Goal: Task Accomplishment & Management: Manage account settings

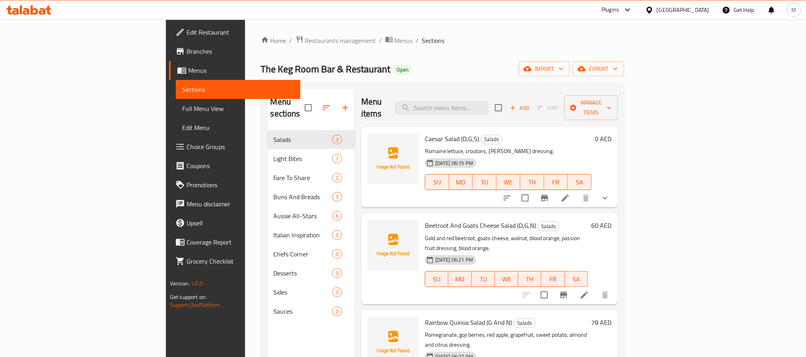
click at [465, 51] on div "Home / Restaurants management / Menus / Sections The Keg Room Bar & Restaurant …" at bounding box center [442, 243] width 363 height 417
click at [570, 75] on button "import" at bounding box center [544, 69] width 51 height 15
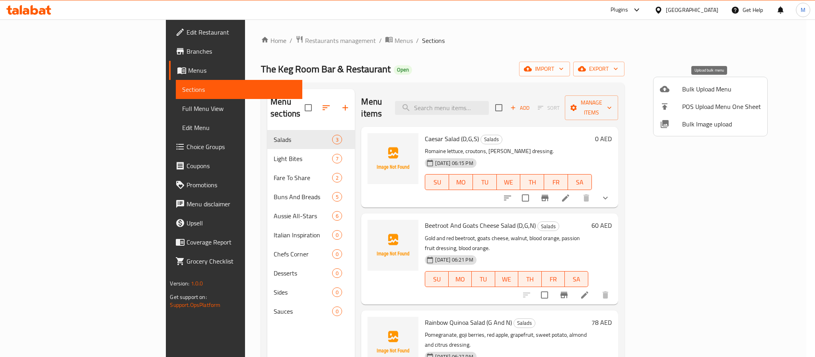
click at [694, 89] on span "Bulk Upload Menu" at bounding box center [721, 89] width 79 height 10
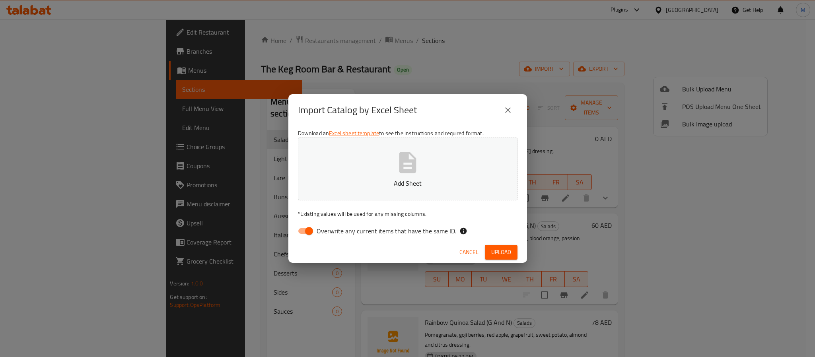
click at [426, 220] on div "Download an Excel sheet template to see the instructions and required format. A…" at bounding box center [407, 183] width 239 height 115
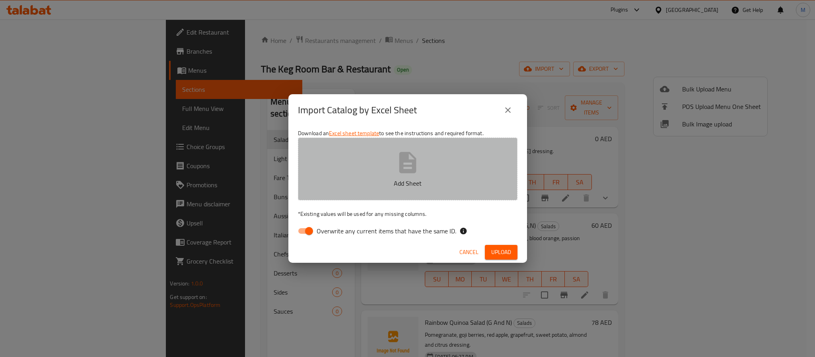
click at [433, 187] on p "Add Sheet" at bounding box center [407, 184] width 195 height 10
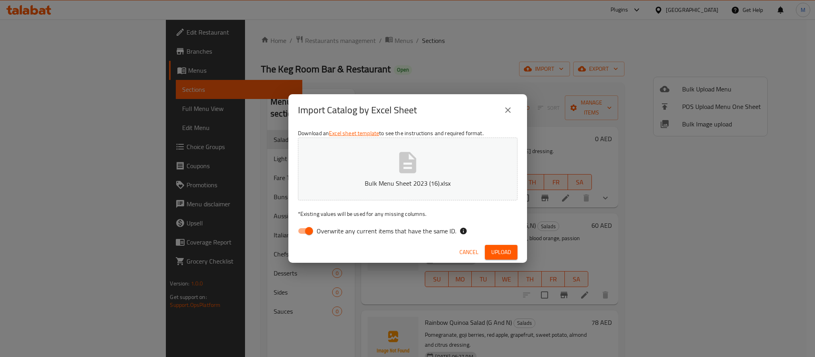
click at [506, 259] on button "Upload" at bounding box center [501, 252] width 33 height 15
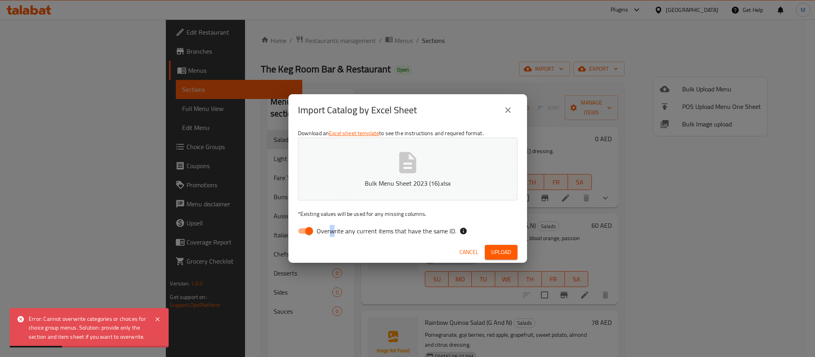
drag, startPoint x: 332, startPoint y: 231, endPoint x: 246, endPoint y: 221, distance: 86.9
click at [317, 234] on span "Overwrite any current items that have the same ID." at bounding box center [387, 231] width 140 height 10
click at [301, 228] on input "Overwrite any current items that have the same ID." at bounding box center [308, 231] width 45 height 15
checkbox input "false"
click at [496, 252] on span "Upload" at bounding box center [501, 252] width 20 height 10
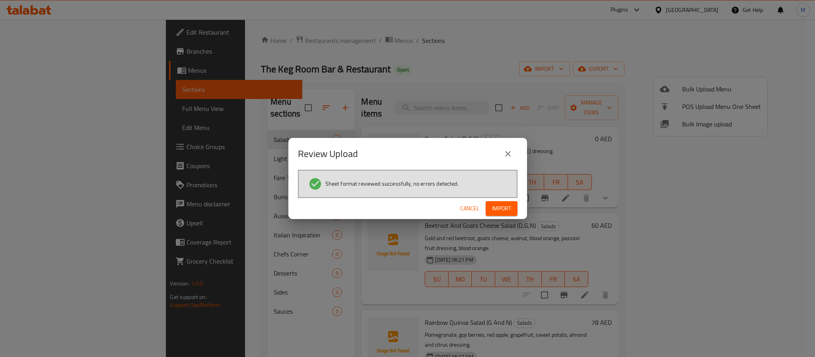
click at [506, 200] on div "Cancel Import" at bounding box center [407, 208] width 239 height 21
click at [502, 204] on span "Import" at bounding box center [501, 209] width 19 height 10
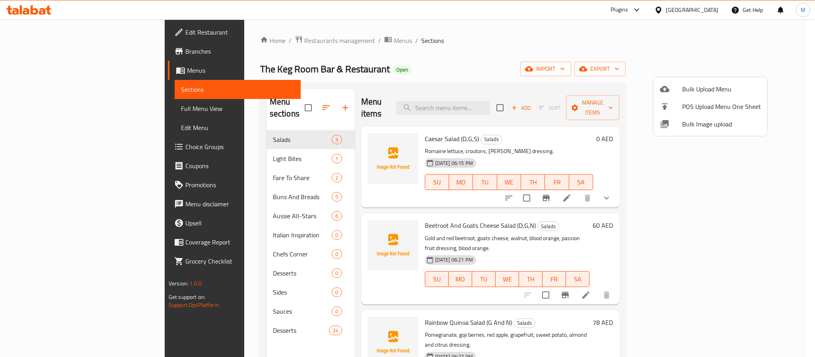
click at [208, 309] on div at bounding box center [407, 178] width 815 height 357
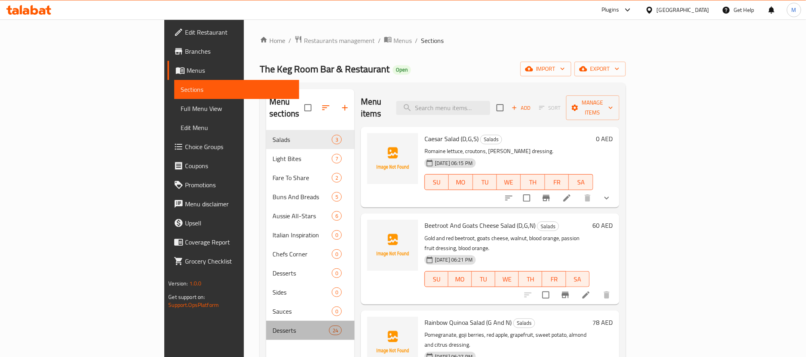
click at [266, 321] on div "Desserts 24" at bounding box center [310, 330] width 88 height 19
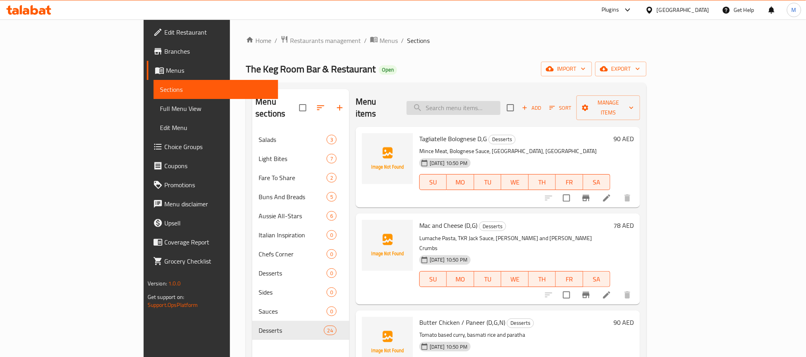
click at [500, 109] on input "search" at bounding box center [453, 108] width 94 height 14
paste input "Mac and Cheese (D,G)"
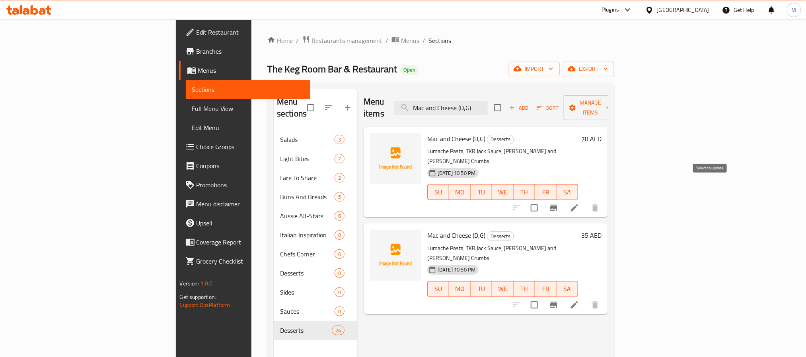
type input "Mac and Cheese (D,G)"
click at [542, 200] on input "checkbox" at bounding box center [534, 208] width 17 height 17
checkbox input "true"
click at [542, 297] on input "checkbox" at bounding box center [534, 305] width 17 height 17
checkbox input "true"
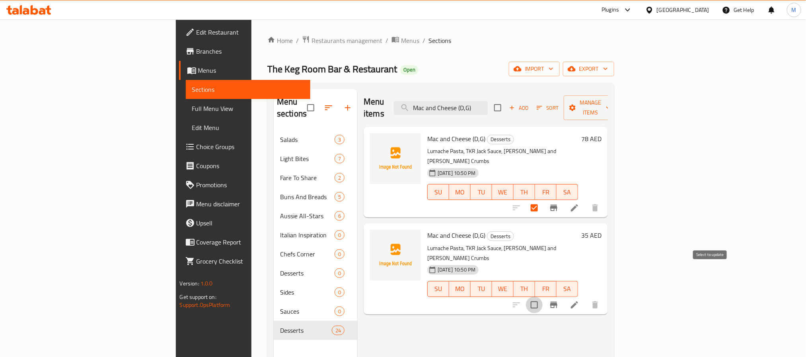
checkbox input "true"
click at [611, 99] on span "Manage items" at bounding box center [590, 108] width 41 height 20
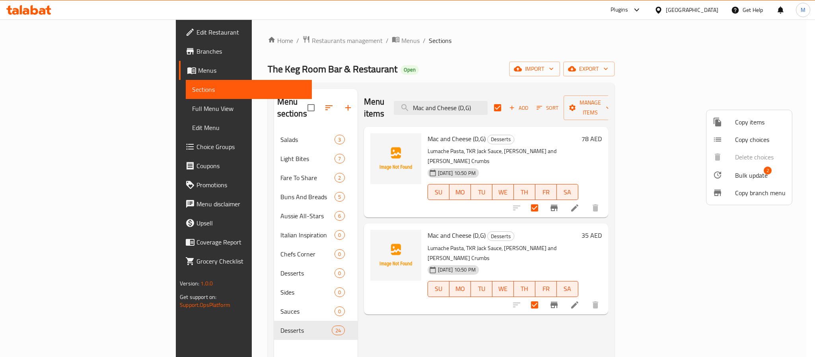
click at [644, 142] on div at bounding box center [407, 178] width 815 height 357
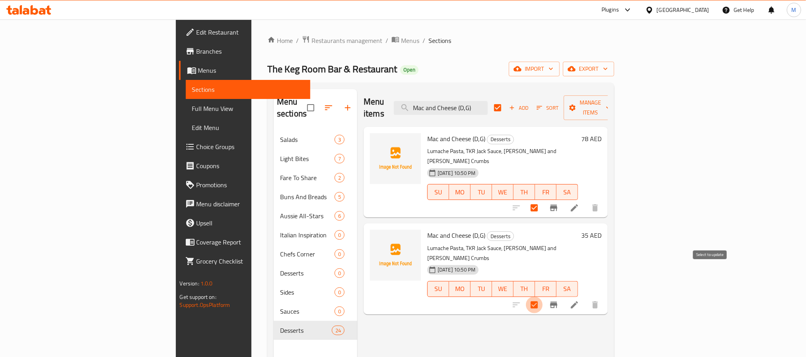
click at [542, 297] on input "checkbox" at bounding box center [534, 305] width 17 height 17
checkbox input "false"
click at [542, 297] on input "checkbox" at bounding box center [534, 305] width 17 height 17
checkbox input "true"
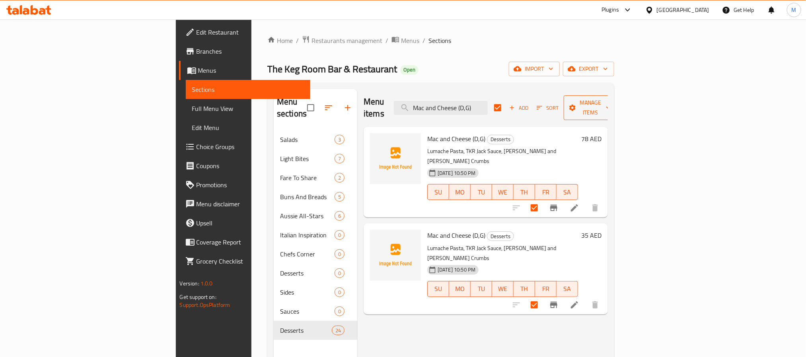
click at [611, 99] on span "Manage items" at bounding box center [590, 108] width 41 height 20
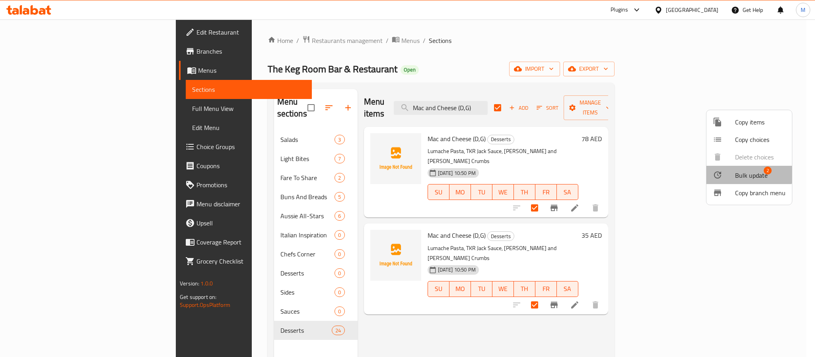
click at [740, 169] on li "Bulk update 2" at bounding box center [749, 175] width 86 height 18
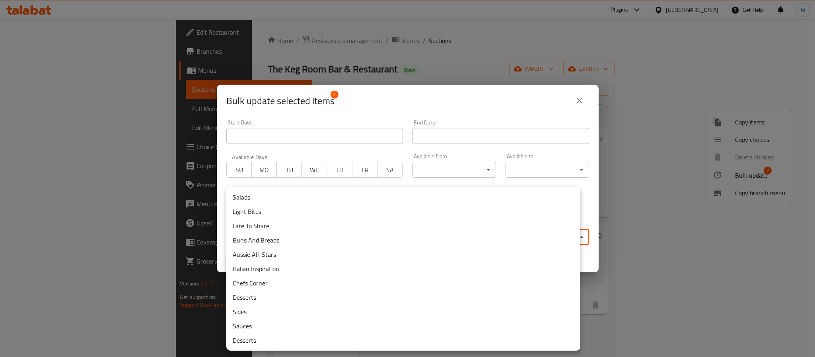
click at [340, 232] on body "​ Plugins [GEOGRAPHIC_DATA] Get Help M Edit Restaurant Branches Menus Sections …" at bounding box center [407, 188] width 815 height 338
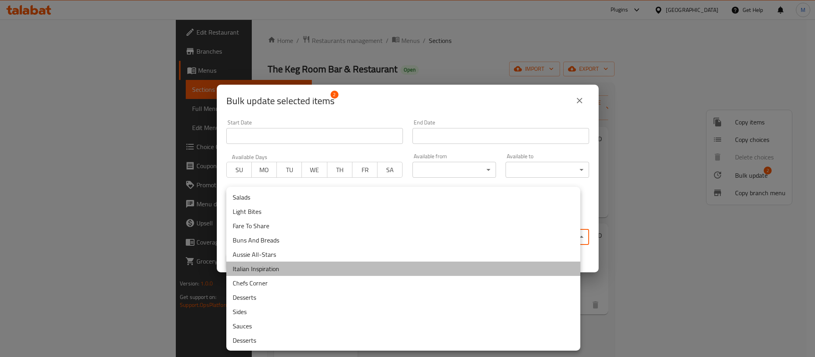
click at [327, 265] on li "Italian Inspiration" at bounding box center [403, 269] width 354 height 14
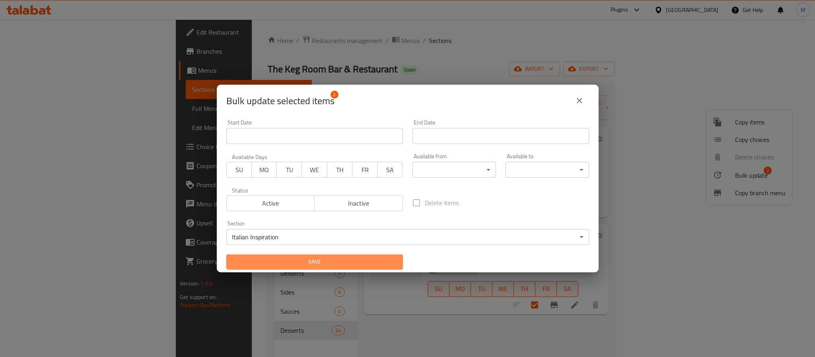
click at [327, 265] on span "Save" at bounding box center [315, 262] width 164 height 10
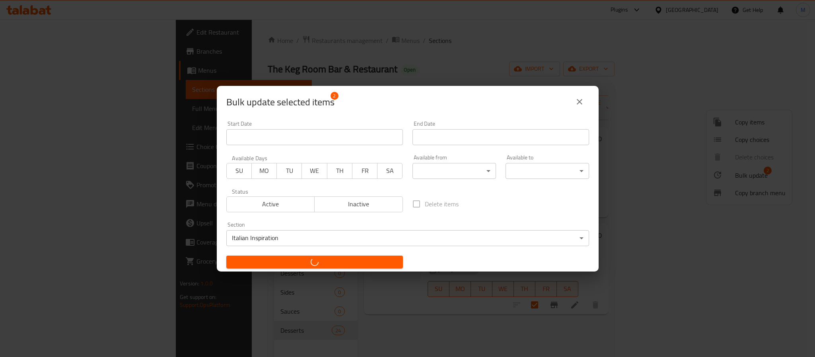
checkbox input "false"
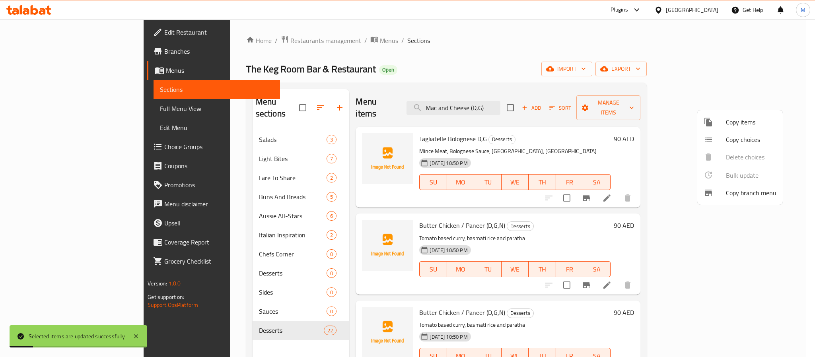
click at [504, 99] on div at bounding box center [407, 178] width 815 height 357
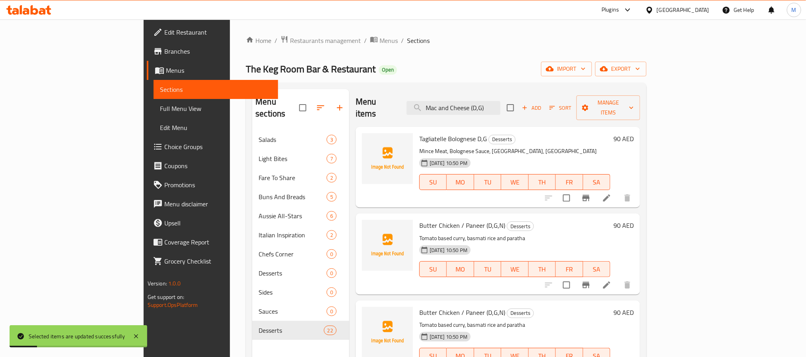
click at [500, 101] on input "Mac and Cheese (D,G)" at bounding box center [453, 108] width 94 height 14
paste input "Butter Chicken / Paneer (D,G,N"
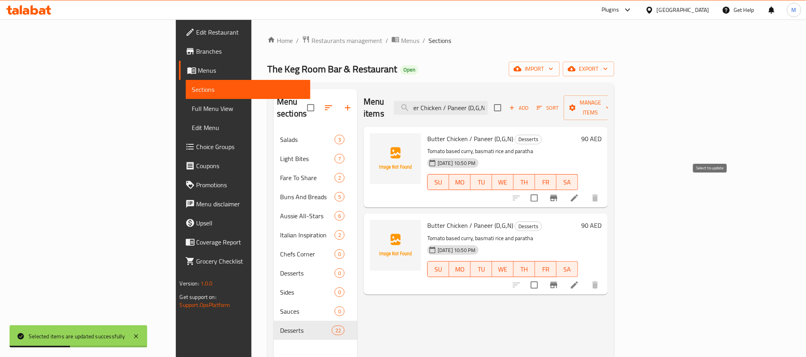
type input "Butter Chicken / Paneer (D,G,N)"
click at [542, 190] on input "checkbox" at bounding box center [534, 198] width 17 height 17
checkbox input "true"
click at [542, 277] on input "checkbox" at bounding box center [534, 285] width 17 height 17
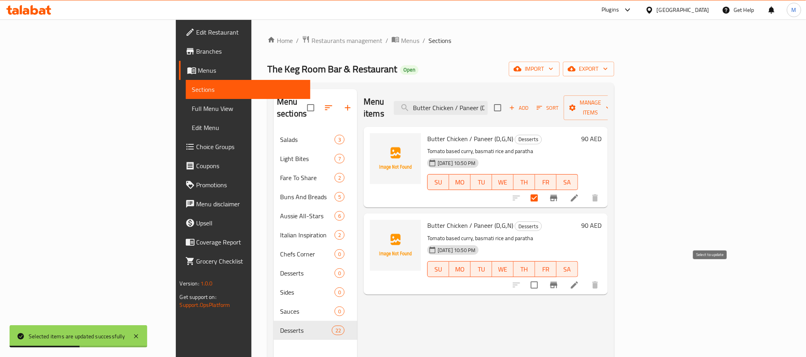
checkbox input "true"
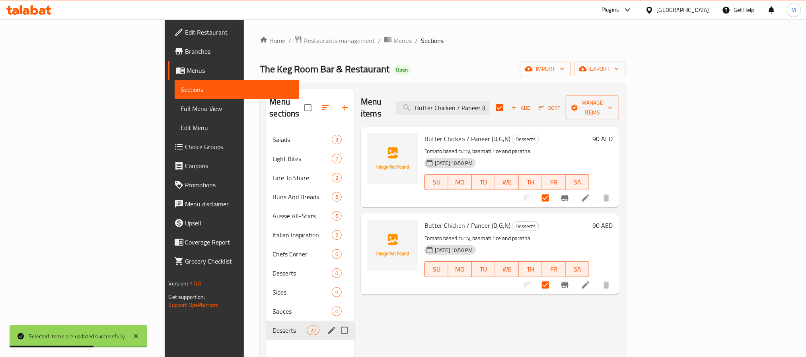
click at [266, 321] on div "Desserts 22" at bounding box center [310, 330] width 88 height 19
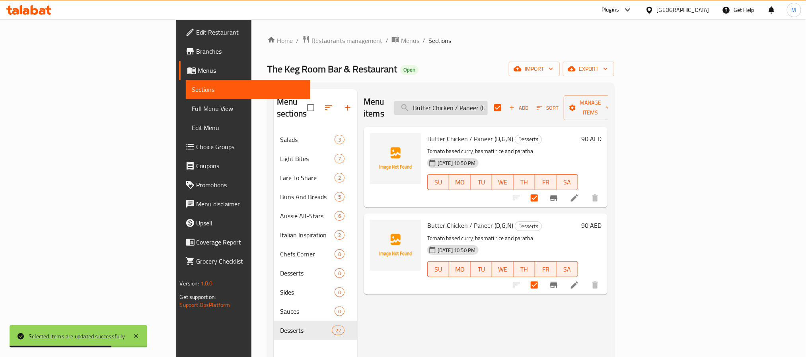
click at [488, 101] on input "Butter Chicken / Paneer (D,G,N)" at bounding box center [441, 108] width 94 height 14
checkbox input "false"
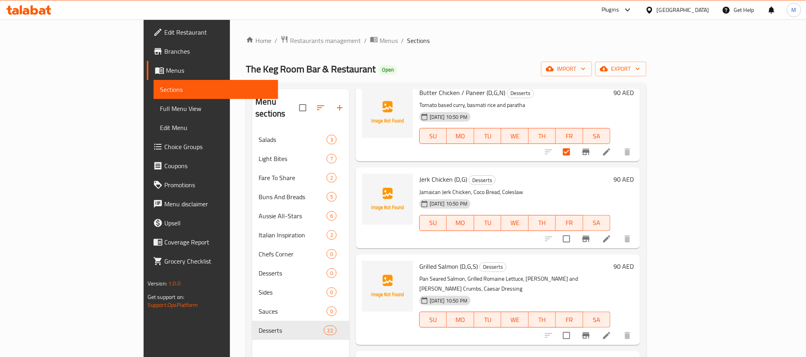
scroll to position [239, 0]
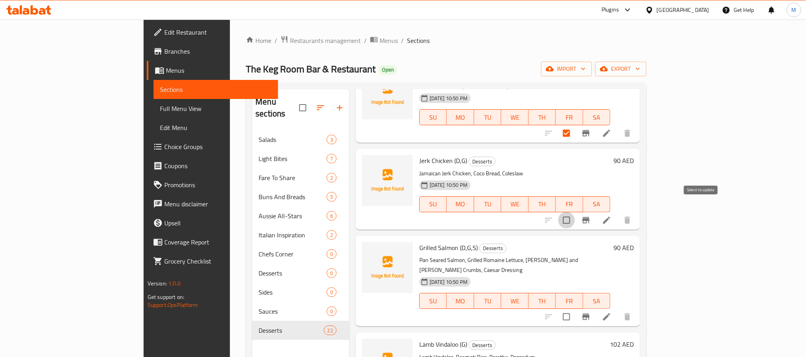
click at [575, 212] on input "checkbox" at bounding box center [566, 220] width 17 height 17
checkbox input "true"
drag, startPoint x: 697, startPoint y: 295, endPoint x: 688, endPoint y: 292, distance: 9.5
click at [575, 309] on input "checkbox" at bounding box center [566, 317] width 17 height 17
checkbox input "true"
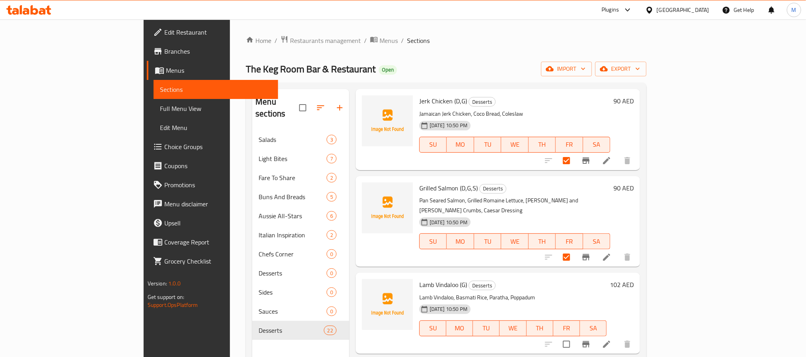
scroll to position [358, 0]
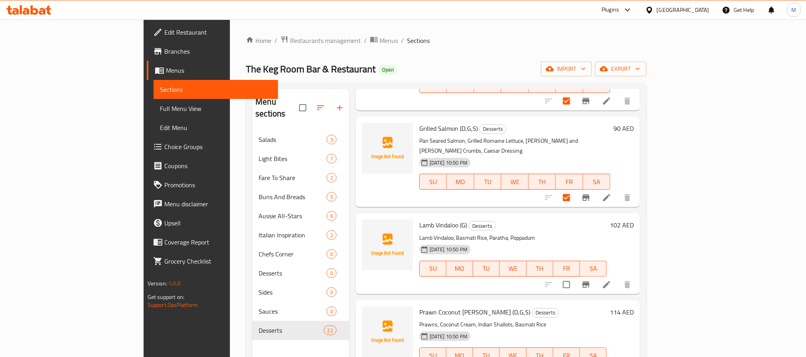
click at [637, 275] on div at bounding box center [588, 284] width 98 height 19
click at [575, 276] on input "checkbox" at bounding box center [566, 284] width 17 height 17
checkbox input "true"
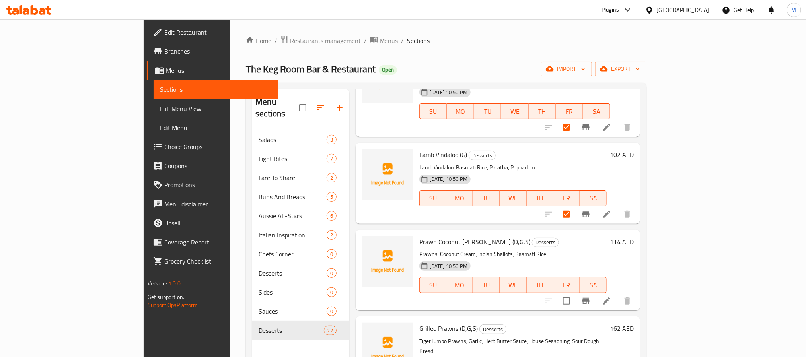
scroll to position [537, 0]
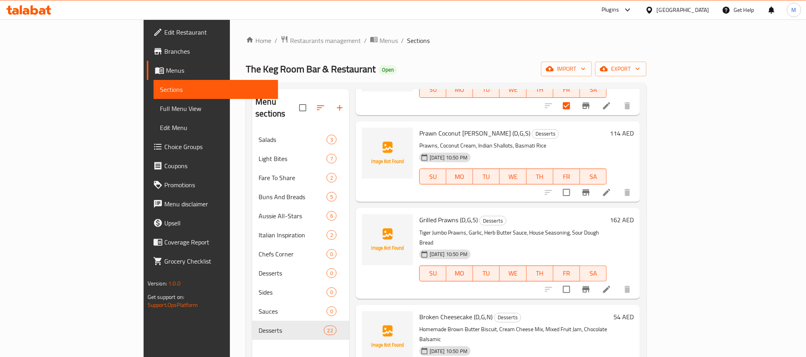
click at [637, 183] on div at bounding box center [588, 192] width 98 height 19
click at [575, 184] on input "checkbox" at bounding box center [566, 192] width 17 height 17
checkbox input "true"
click at [575, 281] on input "checkbox" at bounding box center [566, 289] width 17 height 17
checkbox input "true"
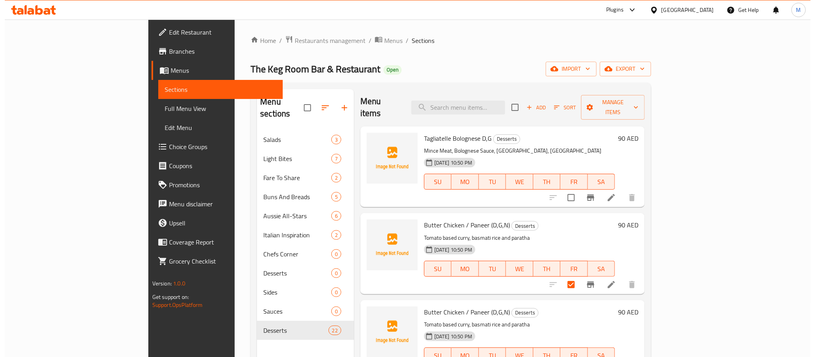
scroll to position [0, 0]
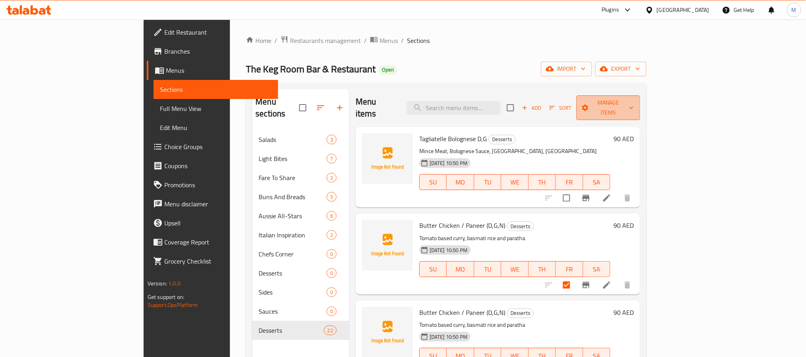
click at [640, 109] on button "Manage items" at bounding box center [608, 107] width 64 height 25
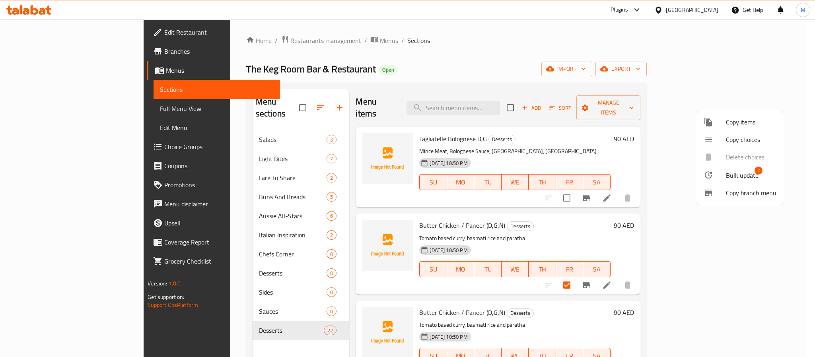
click at [731, 177] on span "Bulk update" at bounding box center [742, 176] width 33 height 10
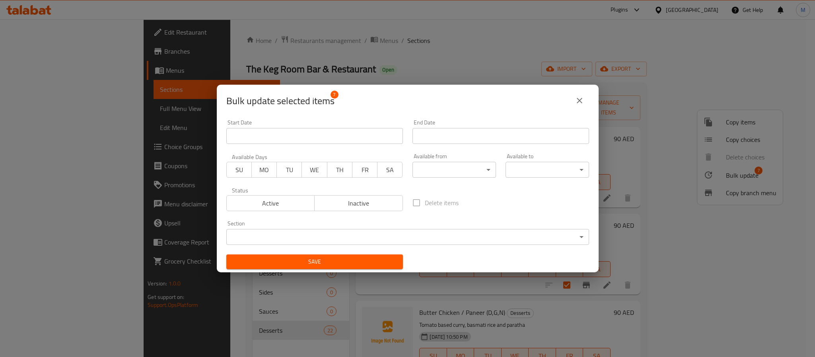
click at [403, 235] on body "​ Plugins [GEOGRAPHIC_DATA] Get Help M Edit Restaurant Branches Menus Sections …" at bounding box center [407, 188] width 815 height 338
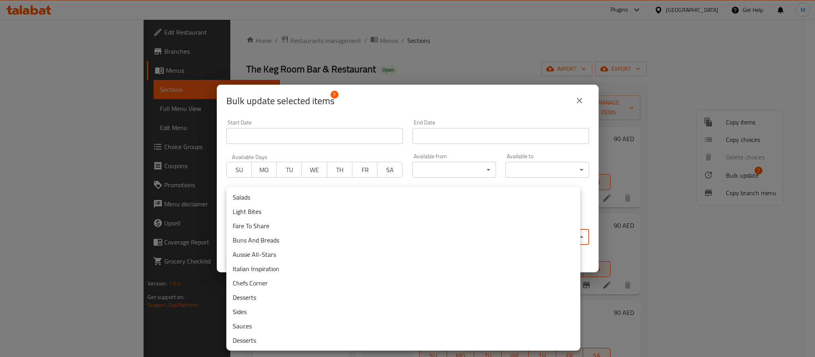
click at [289, 284] on li "Chefs Corner" at bounding box center [403, 283] width 354 height 14
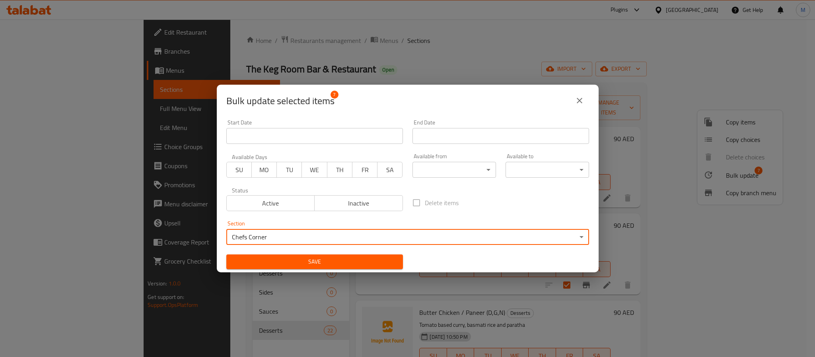
click at [306, 263] on span "Save" at bounding box center [315, 262] width 164 height 10
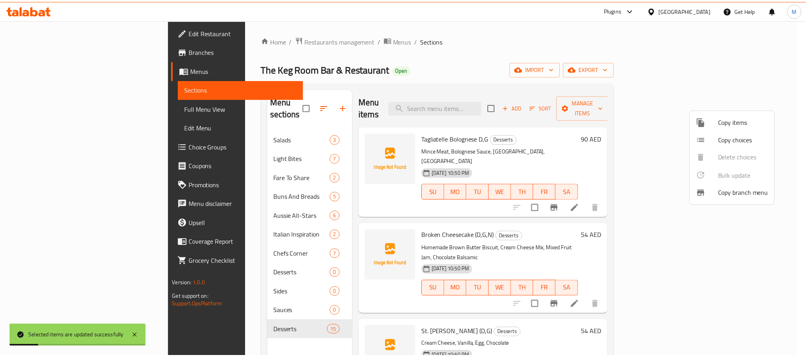
scroll to position [206, 0]
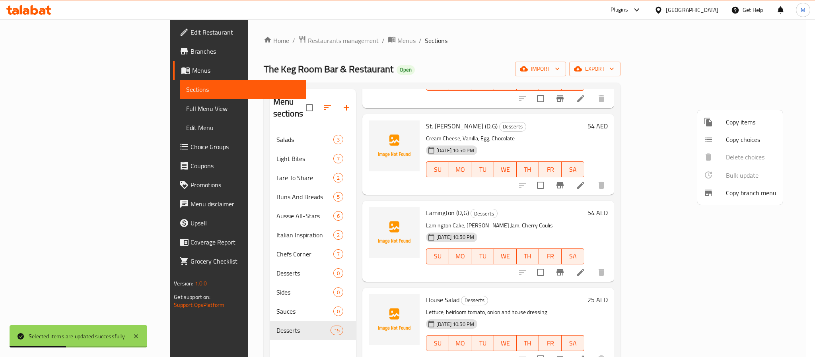
click at [610, 189] on div at bounding box center [407, 178] width 815 height 357
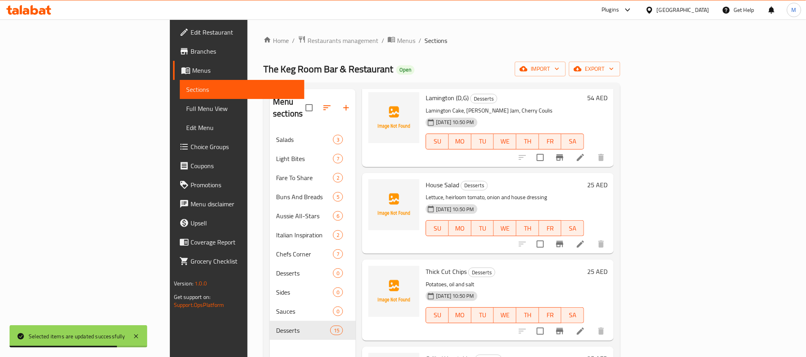
scroll to position [326, 0]
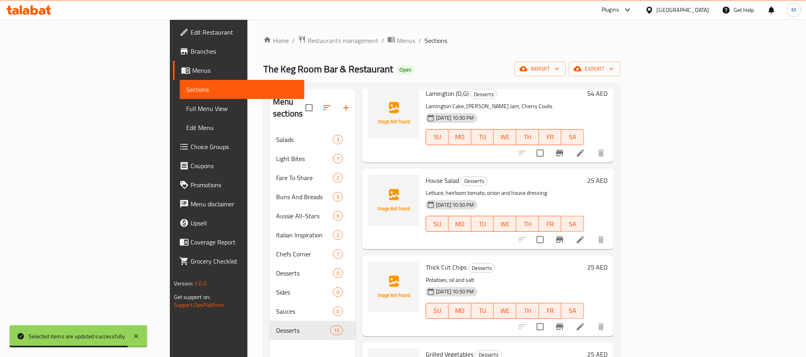
click at [548, 231] on input "checkbox" at bounding box center [540, 239] width 17 height 17
checkbox input "true"
click at [548, 319] on input "checkbox" at bounding box center [540, 327] width 17 height 17
checkbox input "true"
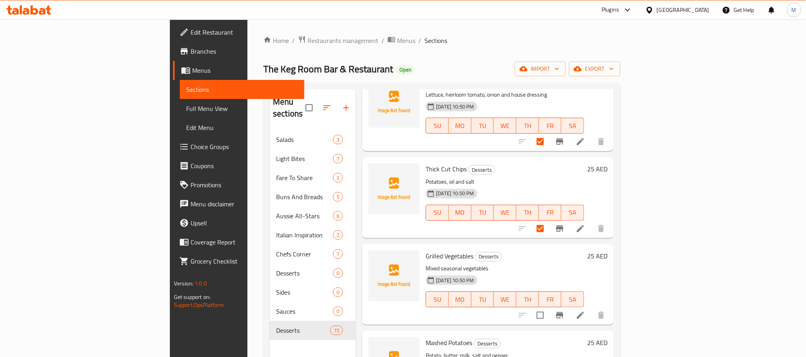
scroll to position [445, 0]
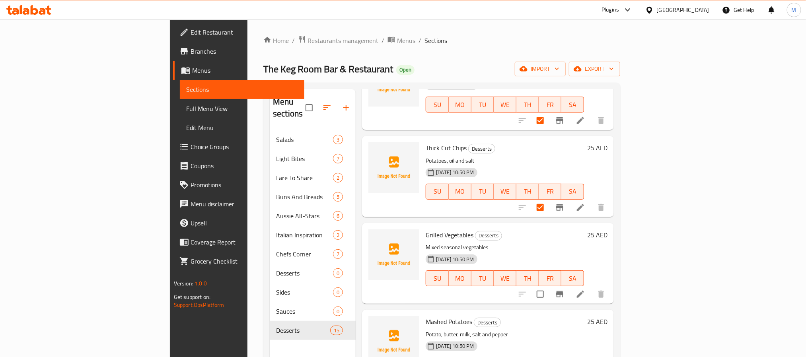
click at [614, 274] on div "Menu items Add Sort Manage items Tagliatelle Bolognese D,G Desserts Mince Meat,…" at bounding box center [485, 267] width 258 height 357
click at [548, 286] on input "checkbox" at bounding box center [540, 294] width 17 height 17
checkbox input "true"
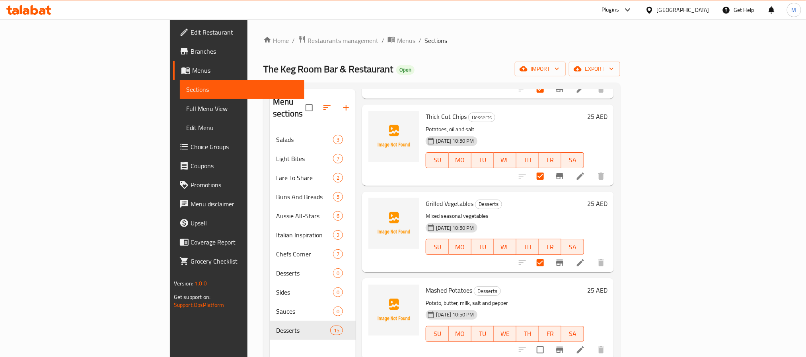
scroll to position [505, 0]
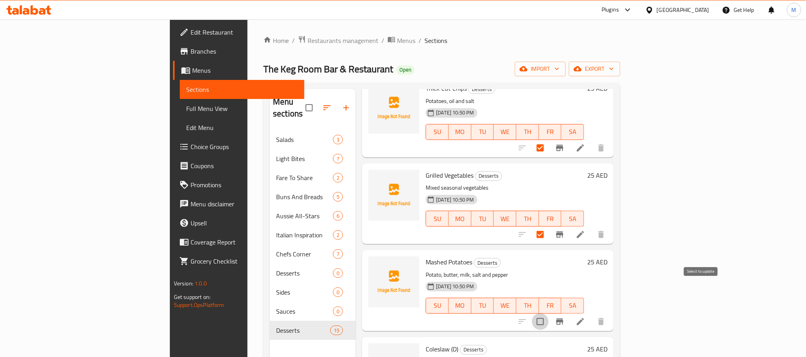
click at [548, 313] on input "checkbox" at bounding box center [540, 321] width 17 height 17
checkbox input "true"
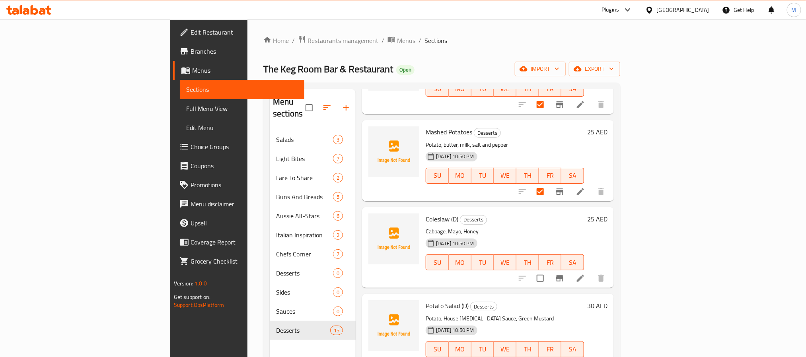
scroll to position [684, 0]
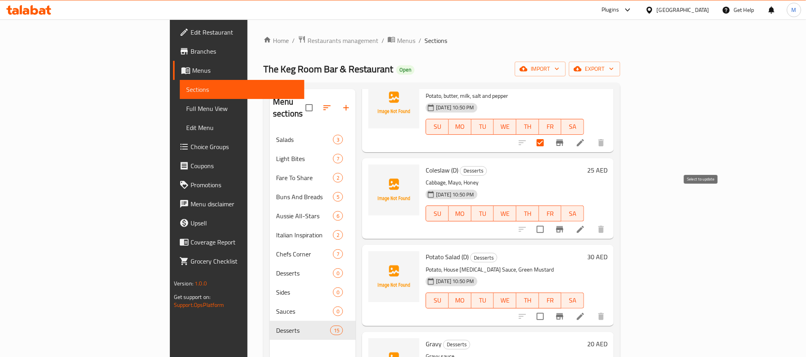
click at [548, 221] on input "checkbox" at bounding box center [540, 229] width 17 height 17
checkbox input "true"
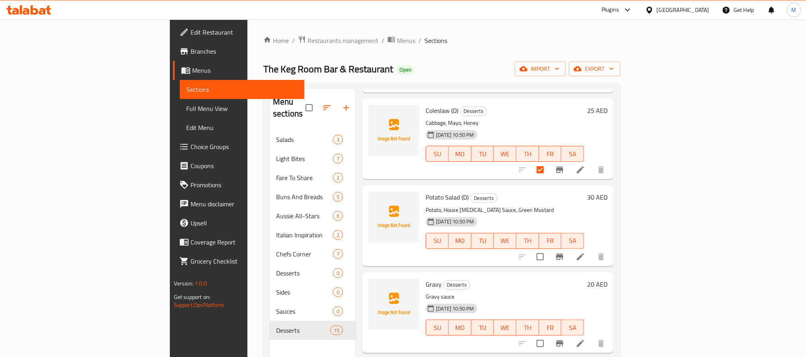
scroll to position [803, 0]
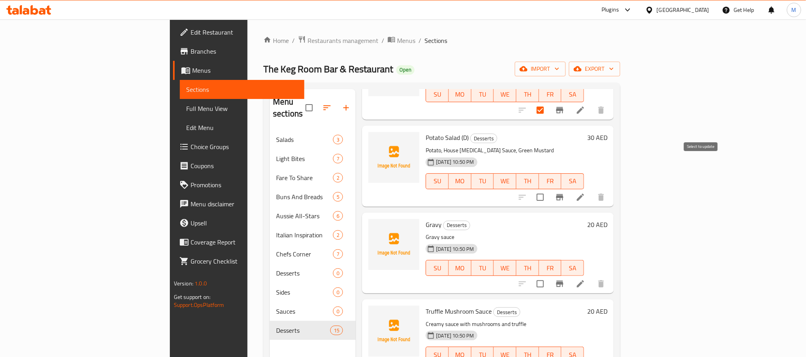
drag, startPoint x: 697, startPoint y: 164, endPoint x: 696, endPoint y: 171, distance: 7.2
click at [548, 189] on input "checkbox" at bounding box center [540, 197] width 17 height 17
checkbox input "true"
click at [548, 276] on input "checkbox" at bounding box center [540, 284] width 17 height 17
checkbox input "true"
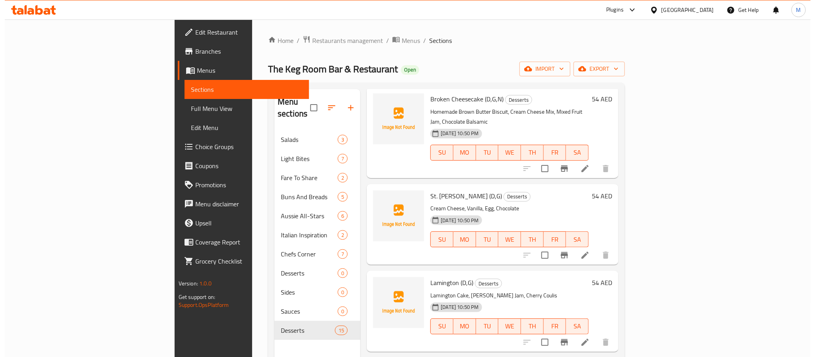
scroll to position [0, 0]
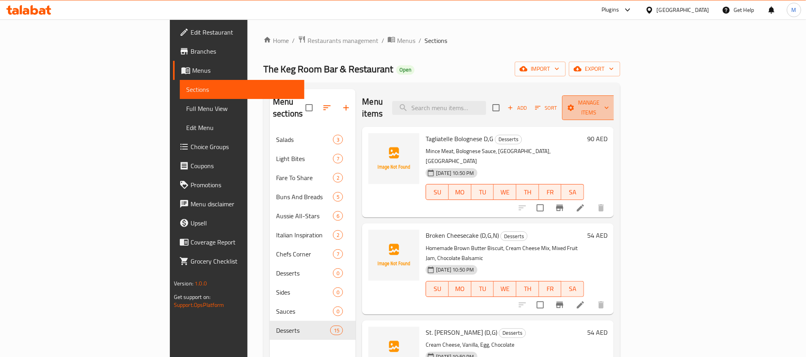
click at [609, 100] on span "Manage items" at bounding box center [588, 108] width 41 height 20
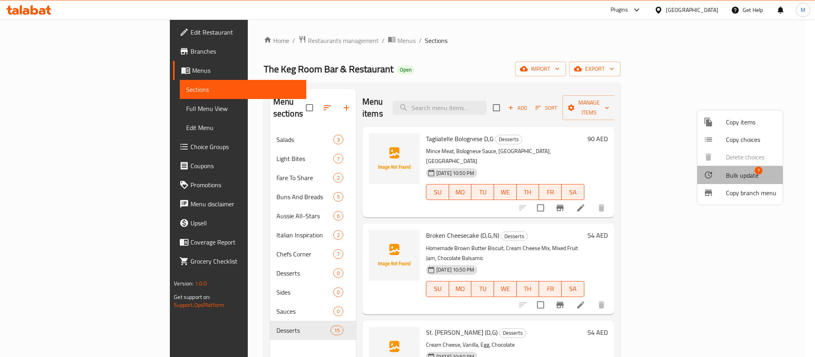
click at [736, 178] on span "Bulk update" at bounding box center [742, 176] width 33 height 10
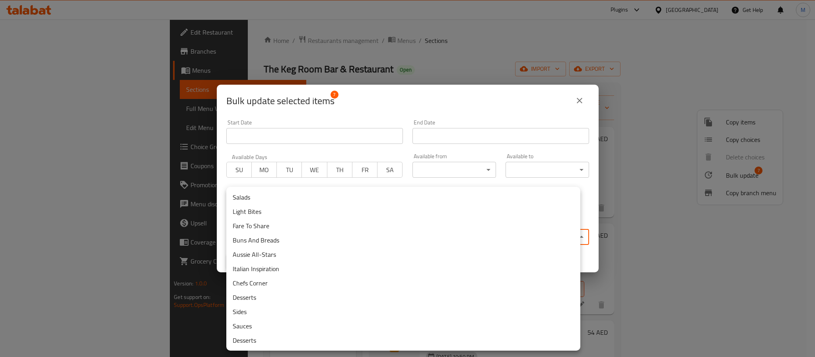
click at [358, 243] on body "​ Plugins [GEOGRAPHIC_DATA] Get Help M Edit Restaurant Branches Menus Sections …" at bounding box center [407, 188] width 815 height 338
click at [288, 311] on li "Sides" at bounding box center [403, 312] width 354 height 14
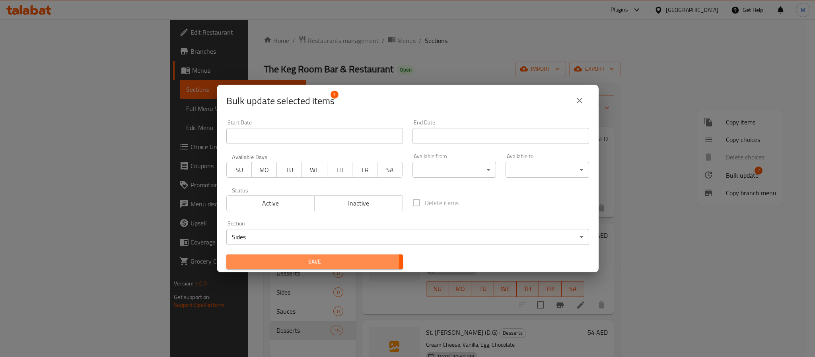
click at [307, 261] on span "Save" at bounding box center [315, 262] width 164 height 10
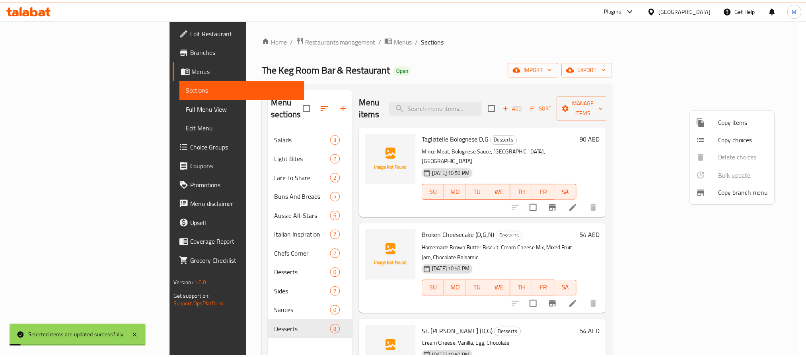
scroll to position [206, 0]
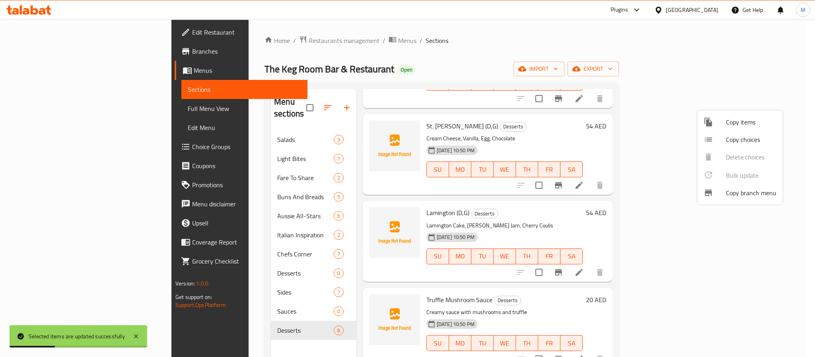
click at [620, 253] on div at bounding box center [407, 178] width 815 height 357
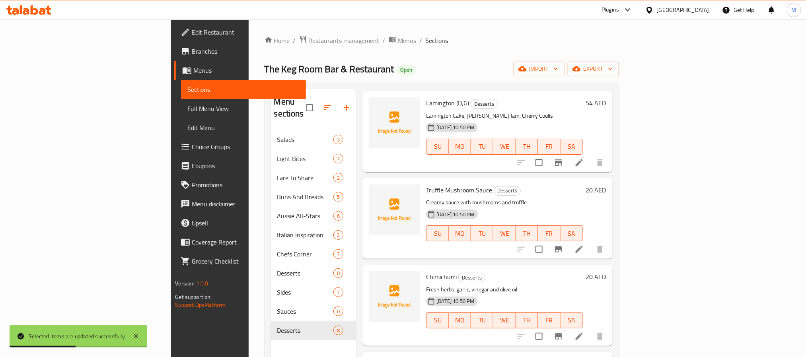
scroll to position [357, 0]
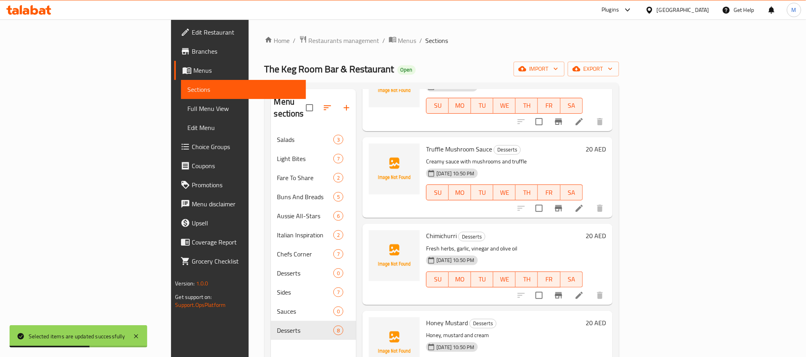
click at [547, 200] on input "checkbox" at bounding box center [539, 208] width 17 height 17
checkbox input "true"
click at [547, 287] on input "checkbox" at bounding box center [539, 295] width 17 height 17
checkbox input "true"
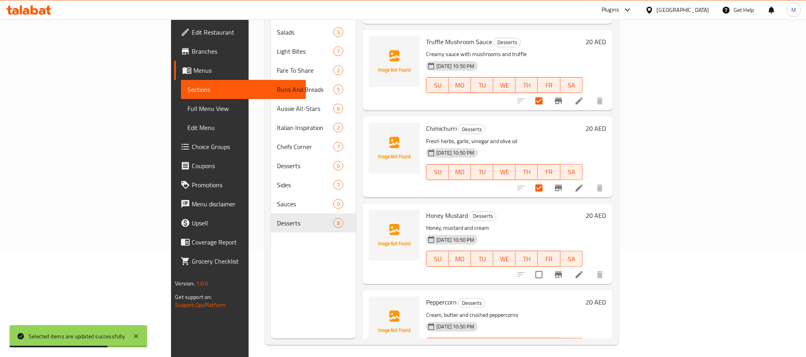
scroll to position [111, 0]
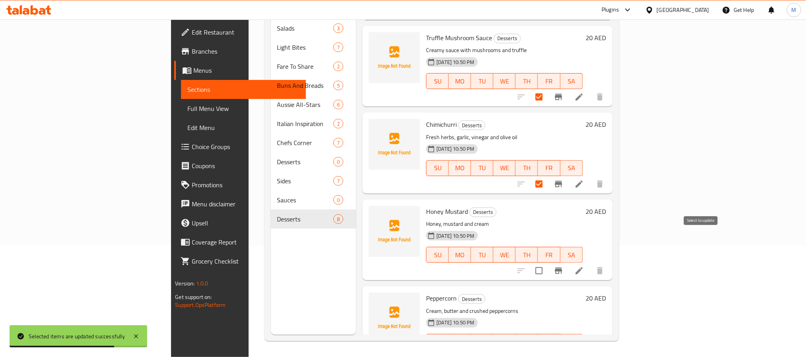
click at [547, 262] on input "checkbox" at bounding box center [539, 270] width 17 height 17
checkbox input "true"
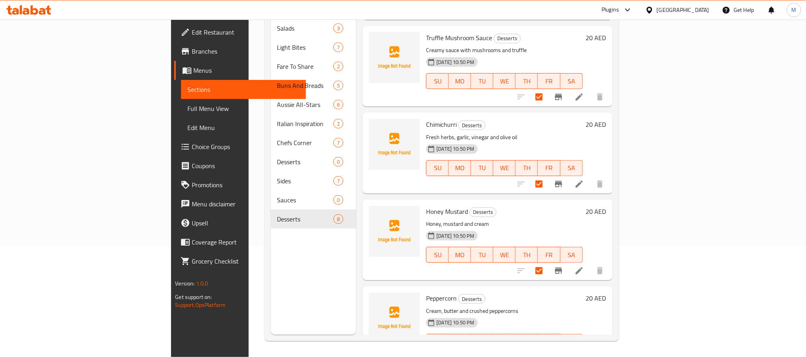
drag, startPoint x: 805, startPoint y: 195, endPoint x: 807, endPoint y: 215, distance: 20.0
click at [805, 214] on html "​ Plugins [GEOGRAPHIC_DATA] Get Help M Edit Restaurant Branches Menus Sections …" at bounding box center [403, 67] width 806 height 357
click at [547, 350] on input "checkbox" at bounding box center [539, 358] width 17 height 17
checkbox input "true"
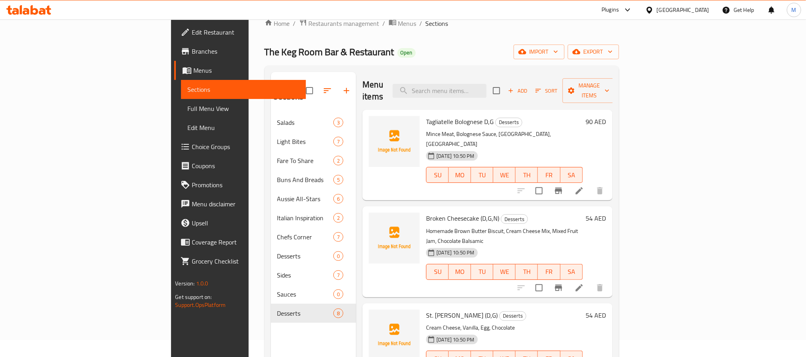
scroll to position [0, 0]
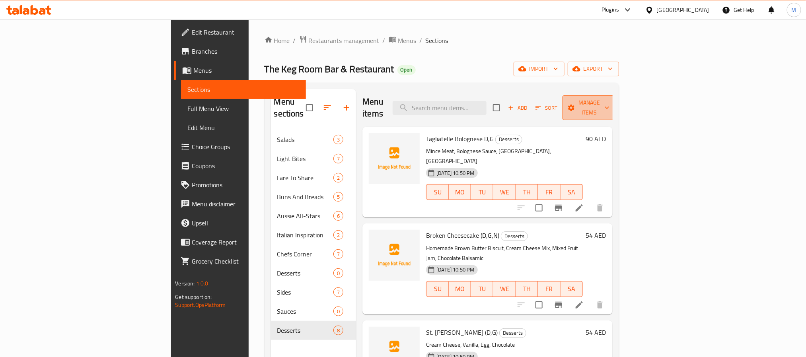
click at [609, 100] on span "Manage items" at bounding box center [589, 108] width 41 height 20
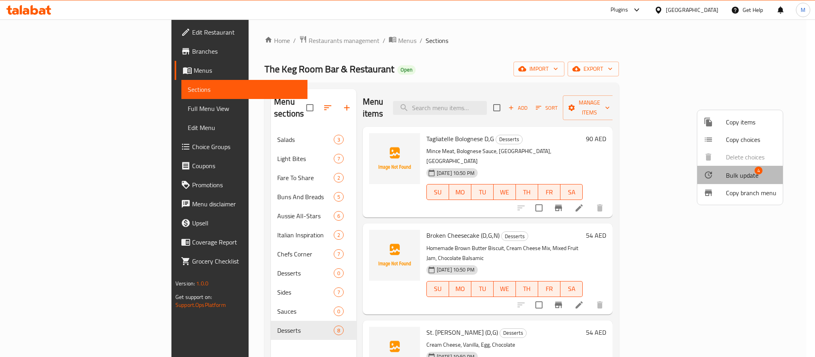
click at [743, 179] on span "Bulk update" at bounding box center [742, 176] width 33 height 10
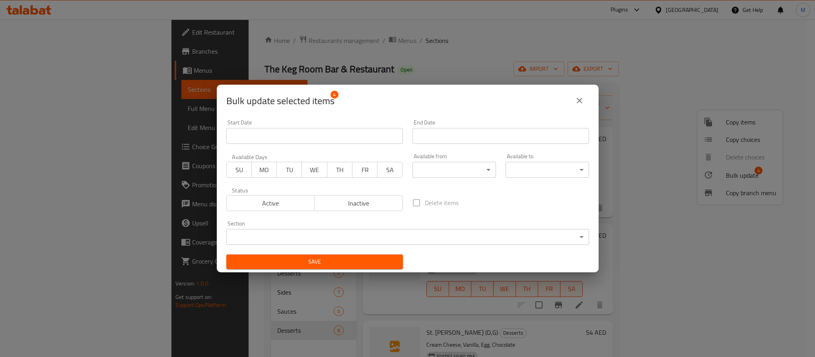
click at [341, 239] on body "​ Plugins [GEOGRAPHIC_DATA] Get Help M Edit Restaurant Branches Menus Sections …" at bounding box center [407, 188] width 815 height 338
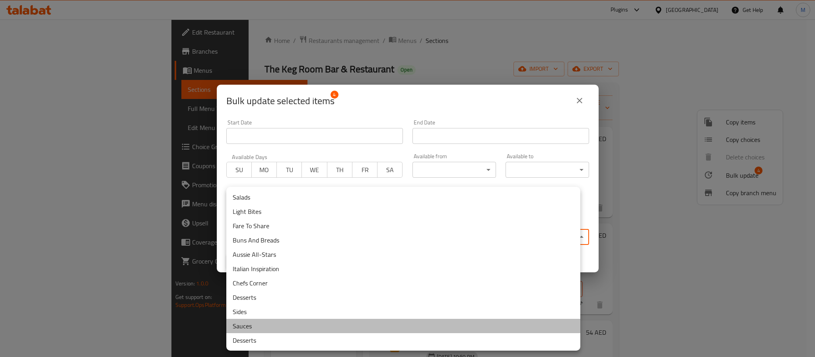
click at [263, 326] on li "Sauces" at bounding box center [403, 326] width 354 height 14
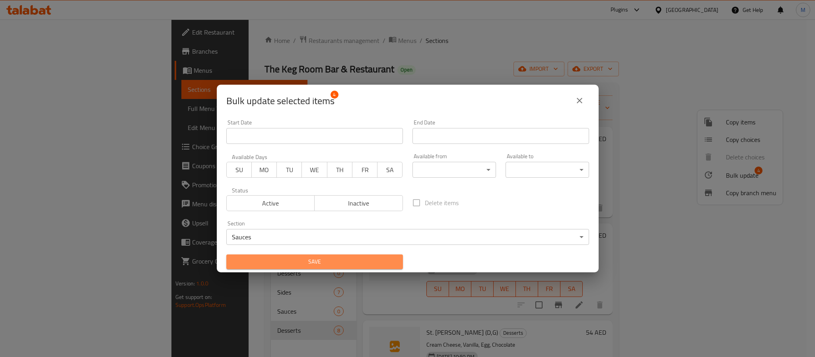
click at [330, 259] on span "Save" at bounding box center [315, 262] width 164 height 10
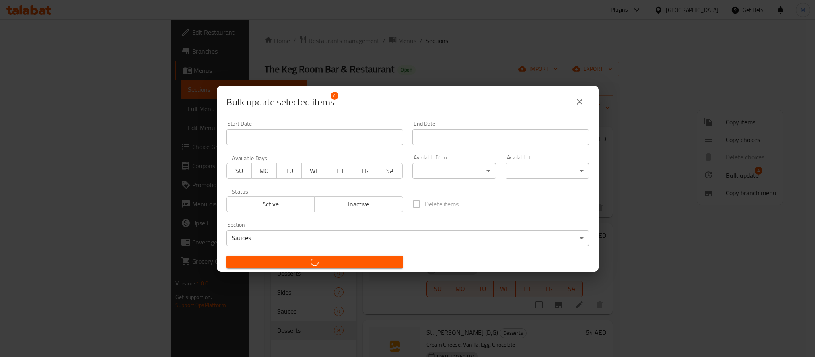
checkbox input "false"
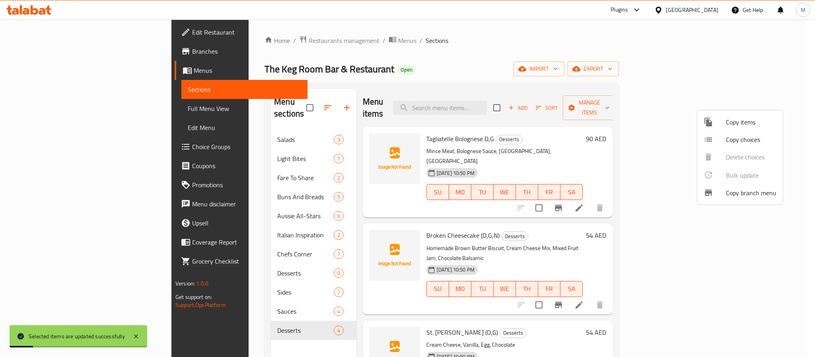
click at [520, 145] on div at bounding box center [407, 178] width 815 height 357
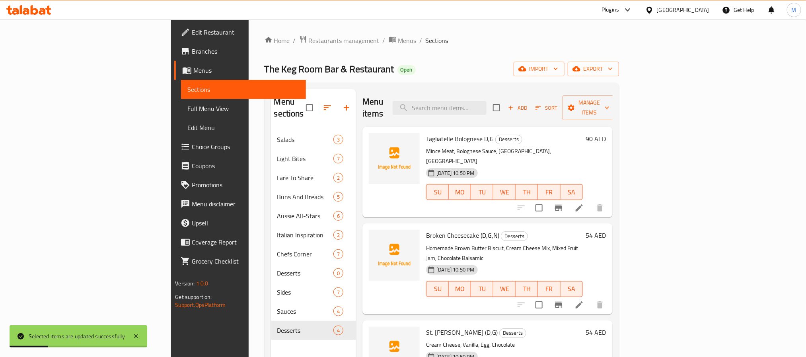
click at [426, 133] on span "Tagliatelle Bolognese D,G" at bounding box center [460, 139] width 68 height 12
copy h6 "Tagliatelle Bolognese D,G"
click at [426, 133] on span "Tagliatelle Bolognese D,G" at bounding box center [460, 139] width 68 height 12
click at [547, 200] on input "checkbox" at bounding box center [539, 208] width 17 height 17
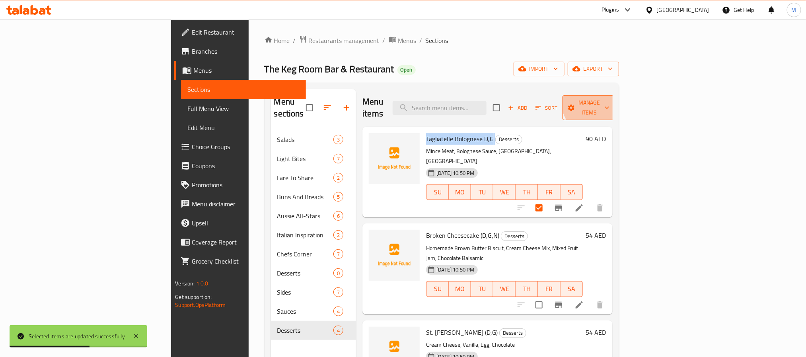
click at [609, 100] on span "Manage items" at bounding box center [589, 108] width 41 height 20
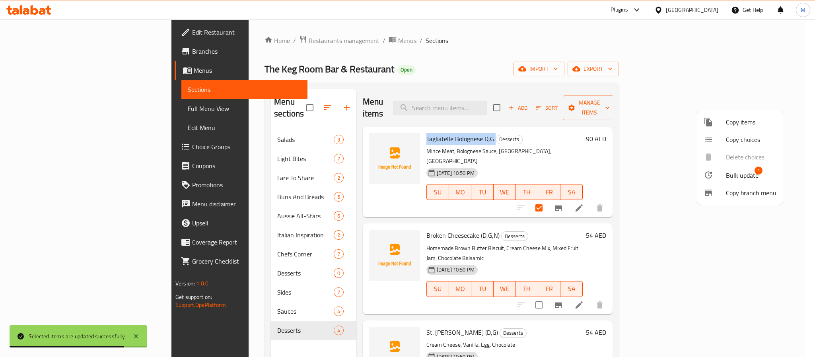
click at [725, 182] on li "Bulk update 1" at bounding box center [740, 175] width 86 height 18
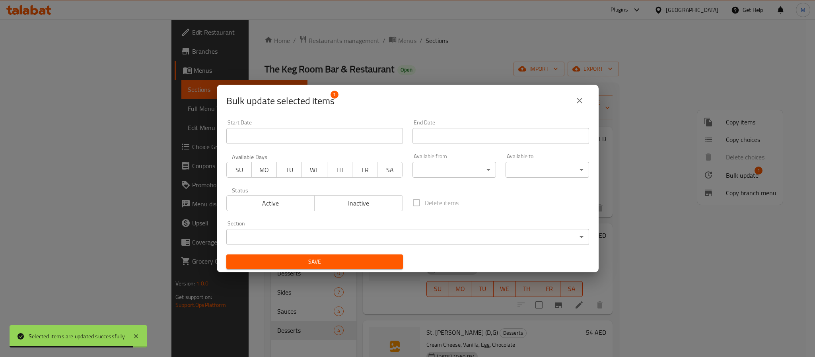
click at [352, 236] on body "Selected items are updated successfully ​ Plugins [GEOGRAPHIC_DATA] Get Help M …" at bounding box center [407, 188] width 815 height 338
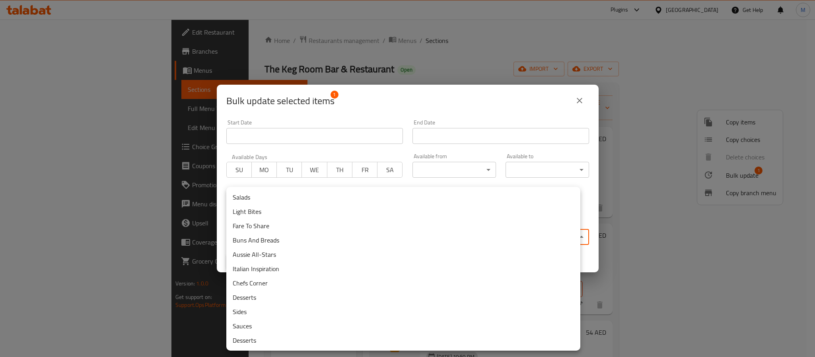
click at [286, 268] on li "Italian Inspiration" at bounding box center [403, 269] width 354 height 14
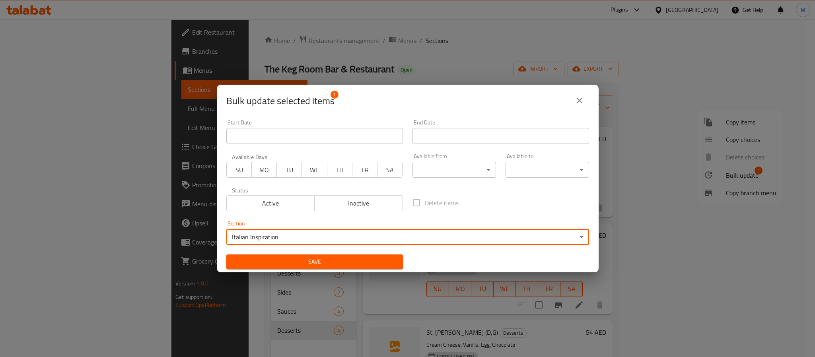
click at [283, 261] on span "Save" at bounding box center [315, 262] width 164 height 10
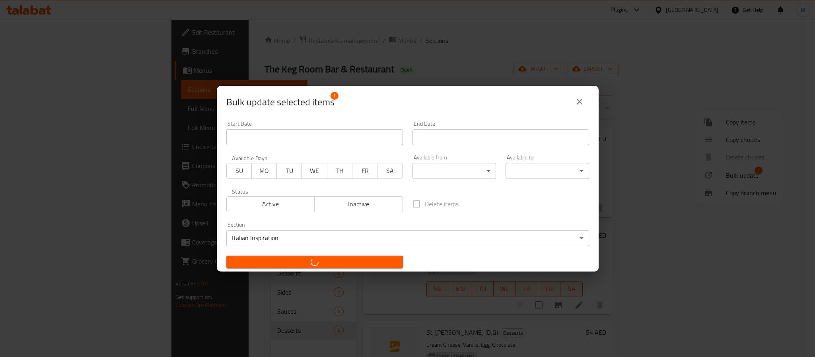
checkbox input "false"
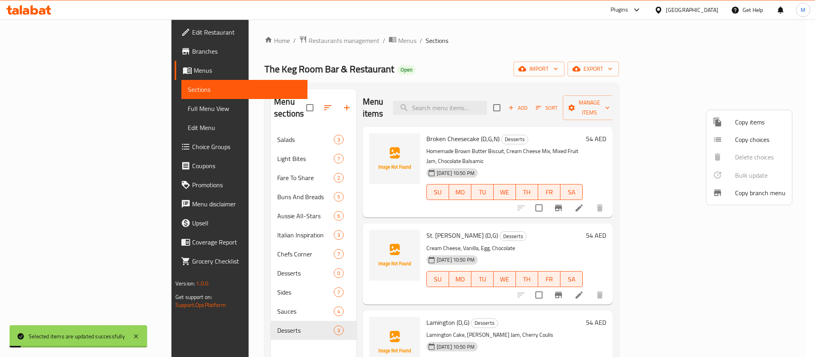
click at [37, 105] on div at bounding box center [407, 178] width 815 height 357
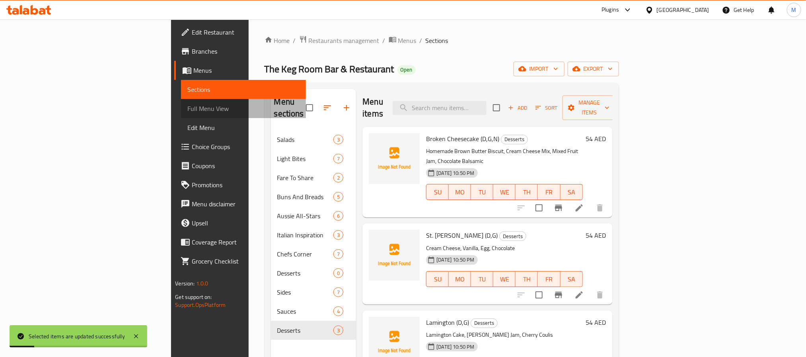
click at [187, 105] on span "Full Menu View" at bounding box center [243, 109] width 112 height 10
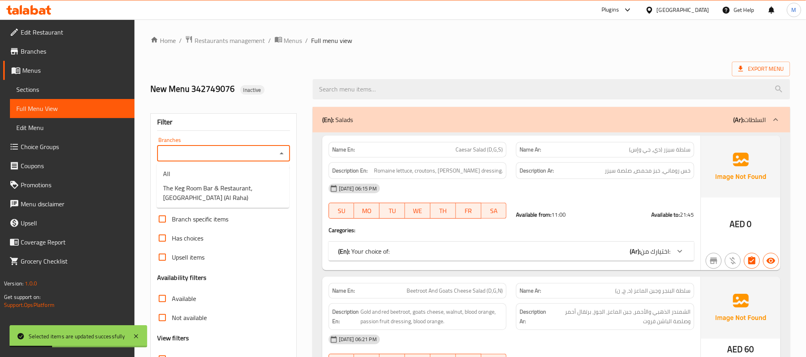
click at [260, 157] on input "Branches" at bounding box center [216, 153] width 115 height 11
click at [258, 185] on span "The Keg Room Bar & Restaurant, [GEOGRAPHIC_DATA] (Al Raha)" at bounding box center [223, 192] width 120 height 19
type input "The Keg Room Bar & Restaurant, [GEOGRAPHIC_DATA] (Al Raha)"
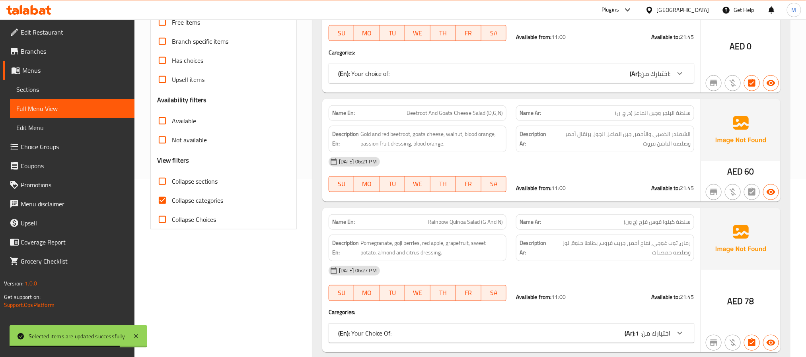
scroll to position [179, 0]
click at [202, 198] on span "Collapse categories" at bounding box center [197, 199] width 51 height 10
click at [172, 198] on input "Collapse categories" at bounding box center [162, 199] width 19 height 19
checkbox input "false"
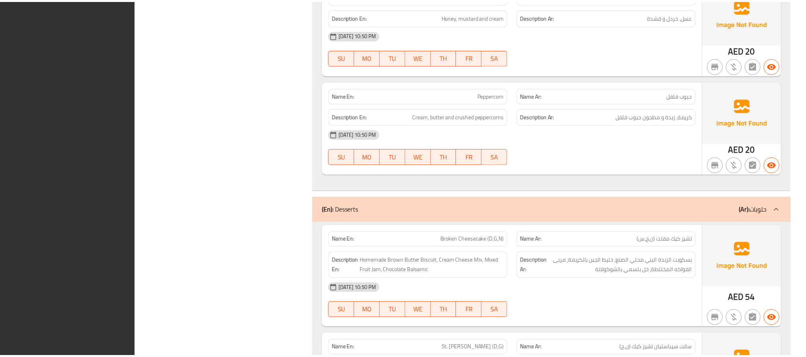
scroll to position [6563, 0]
